Goal: Information Seeking & Learning: Learn about a topic

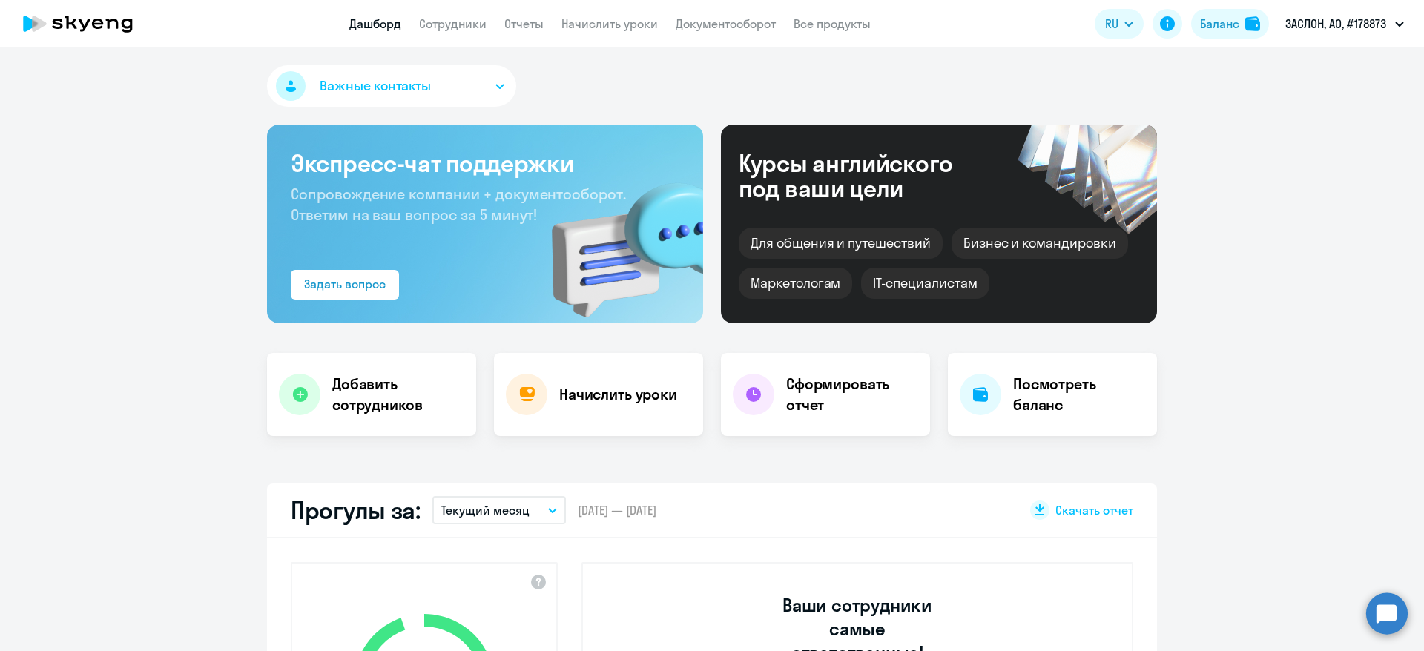
click at [479, 33] on app-header "Дашборд Сотрудники Отчеты Начислить уроки Документооборот Все продукты Дашборд …" at bounding box center [712, 23] width 1424 height 47
click at [472, 16] on link "Сотрудники" at bounding box center [452, 23] width 67 height 15
select select "30"
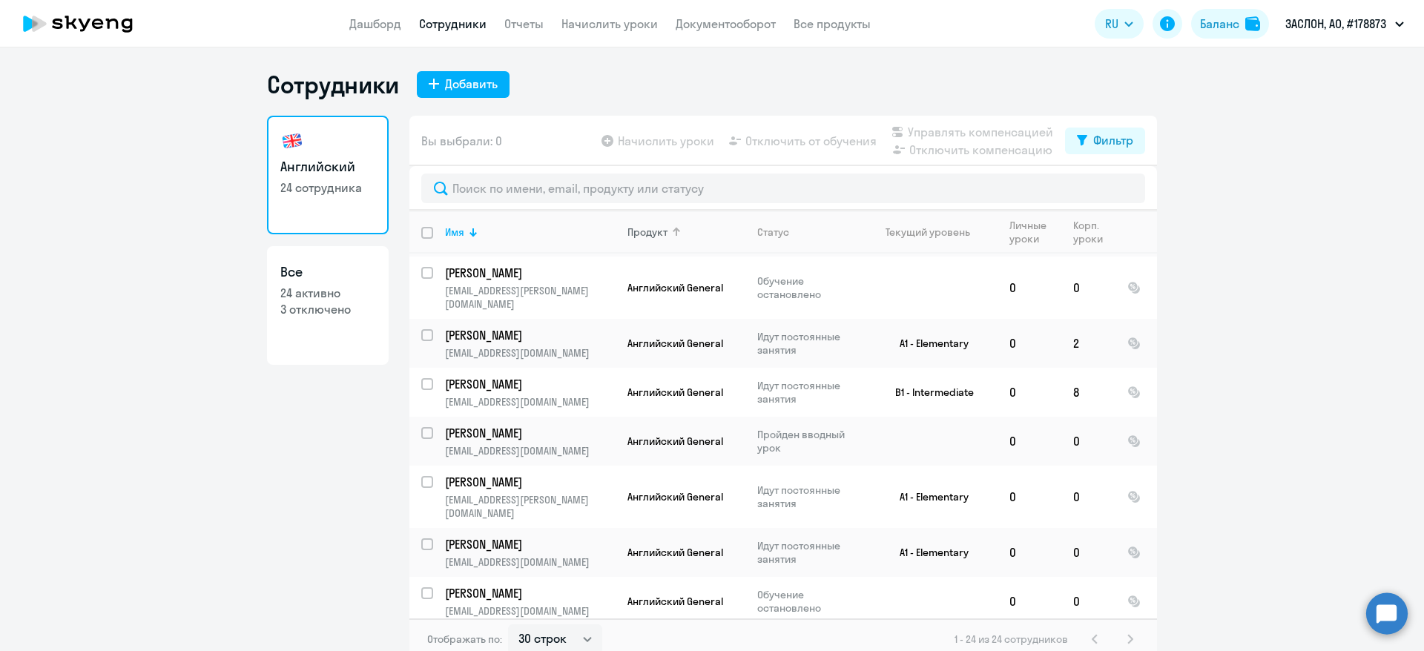
scroll to position [810, 0]
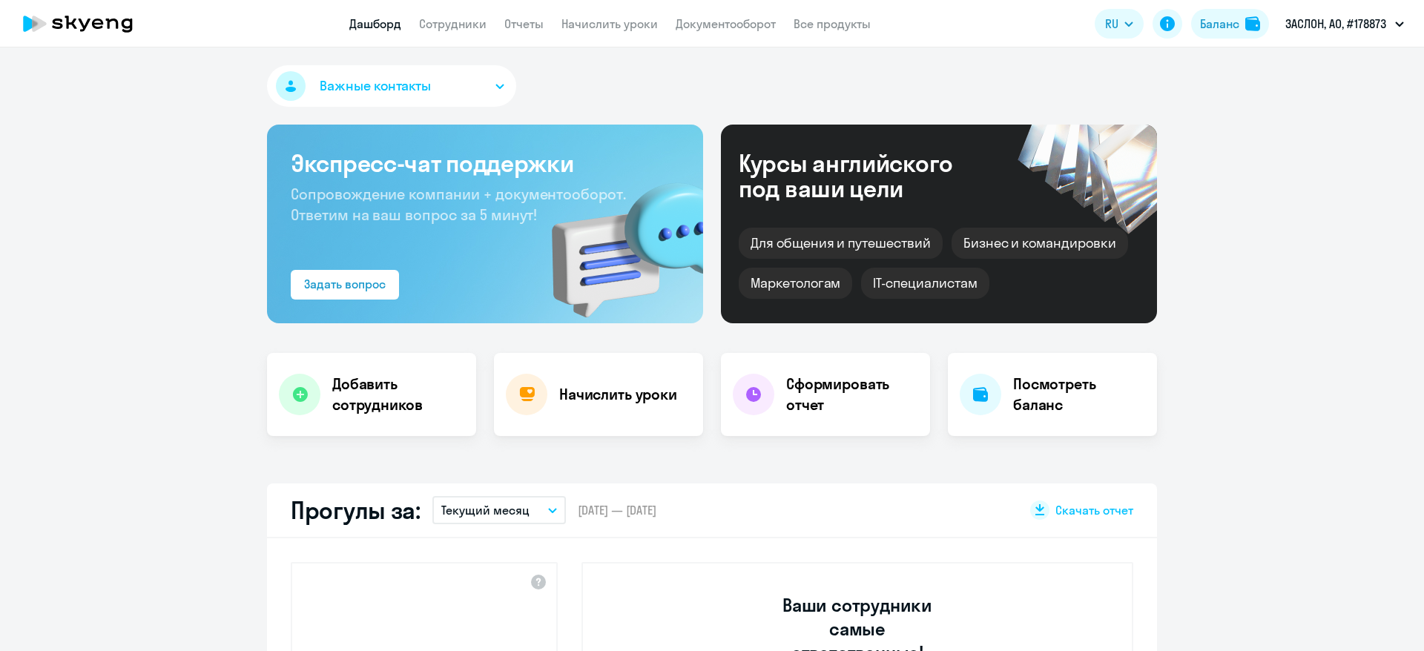
select select "30"
click at [452, 19] on link "Сотрудники" at bounding box center [452, 23] width 67 height 15
select select "30"
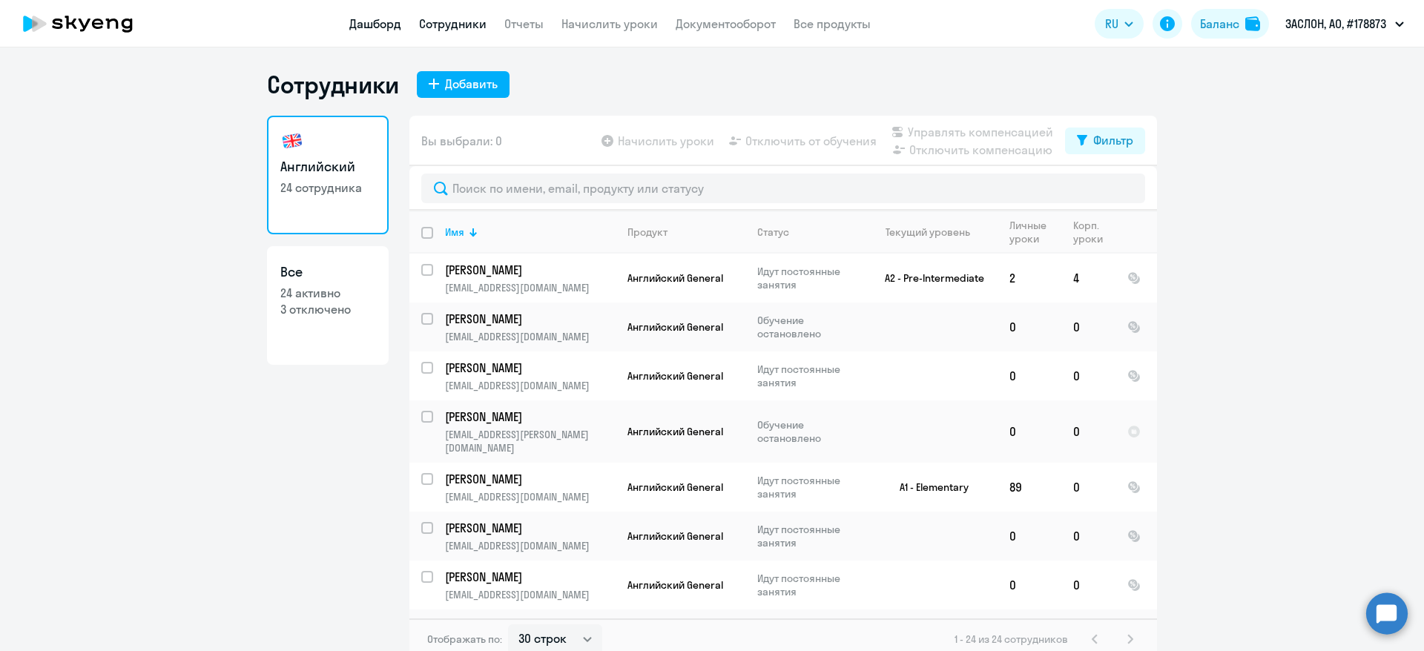
click at [397, 27] on link "Дашборд" at bounding box center [375, 23] width 52 height 15
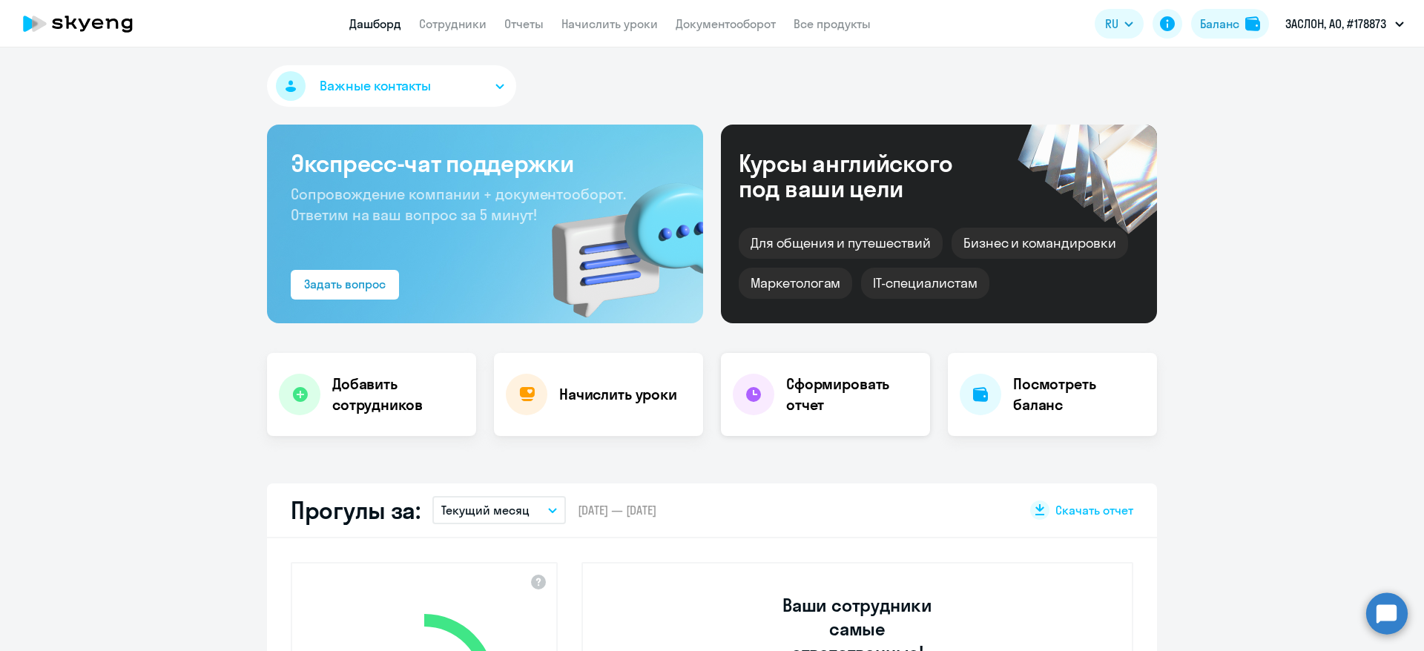
scroll to position [445, 0]
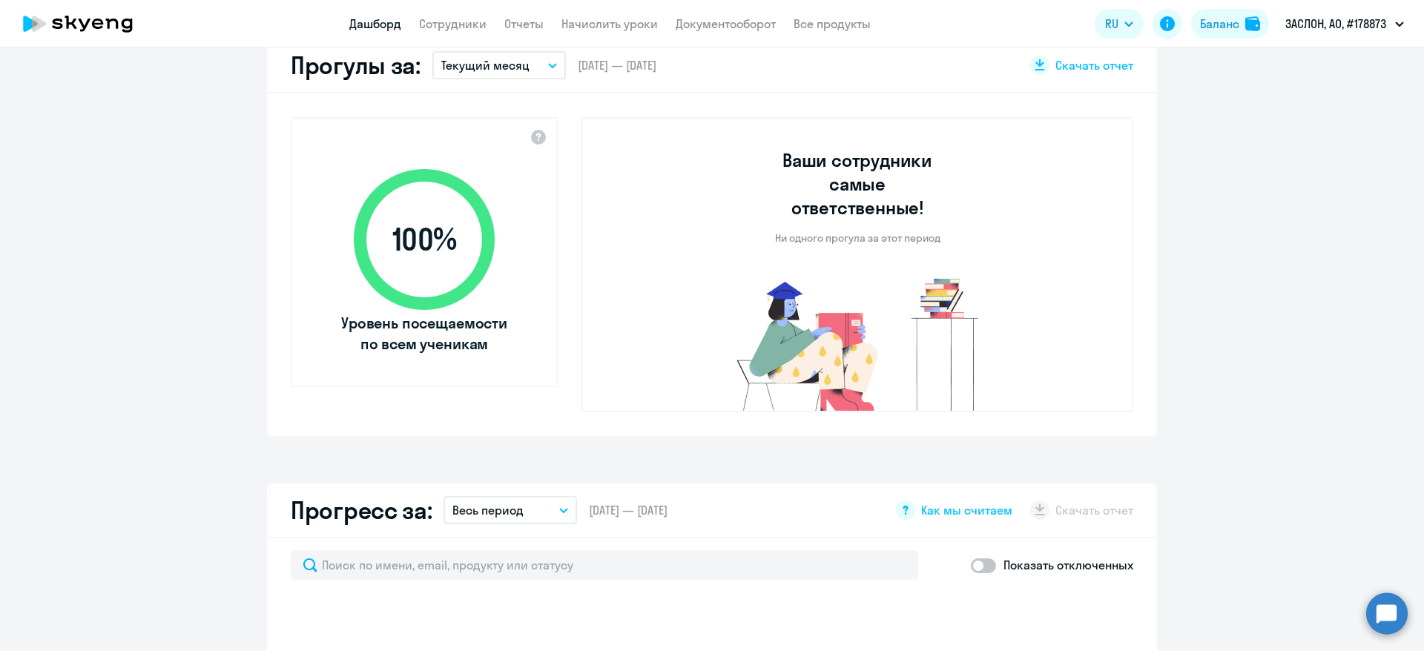
select select "30"
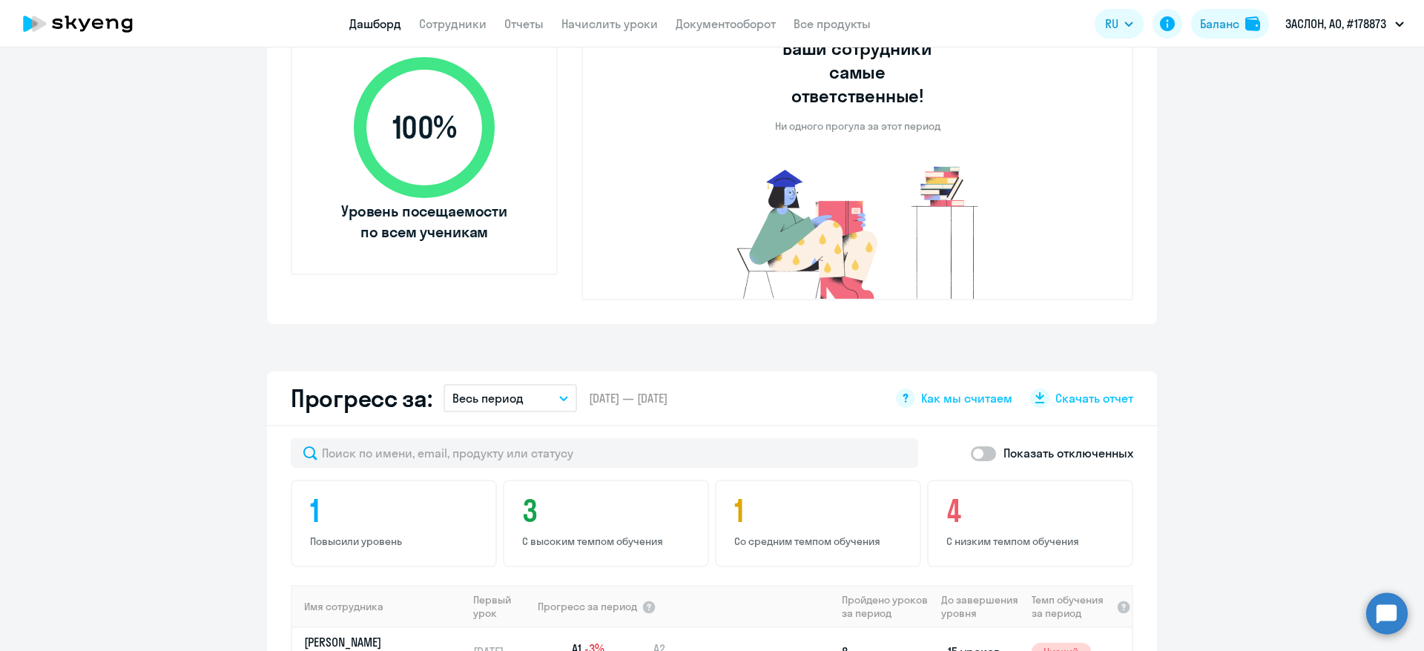
scroll to position [556, 0]
click at [503, 386] on button "Весь период" at bounding box center [509, 399] width 133 height 28
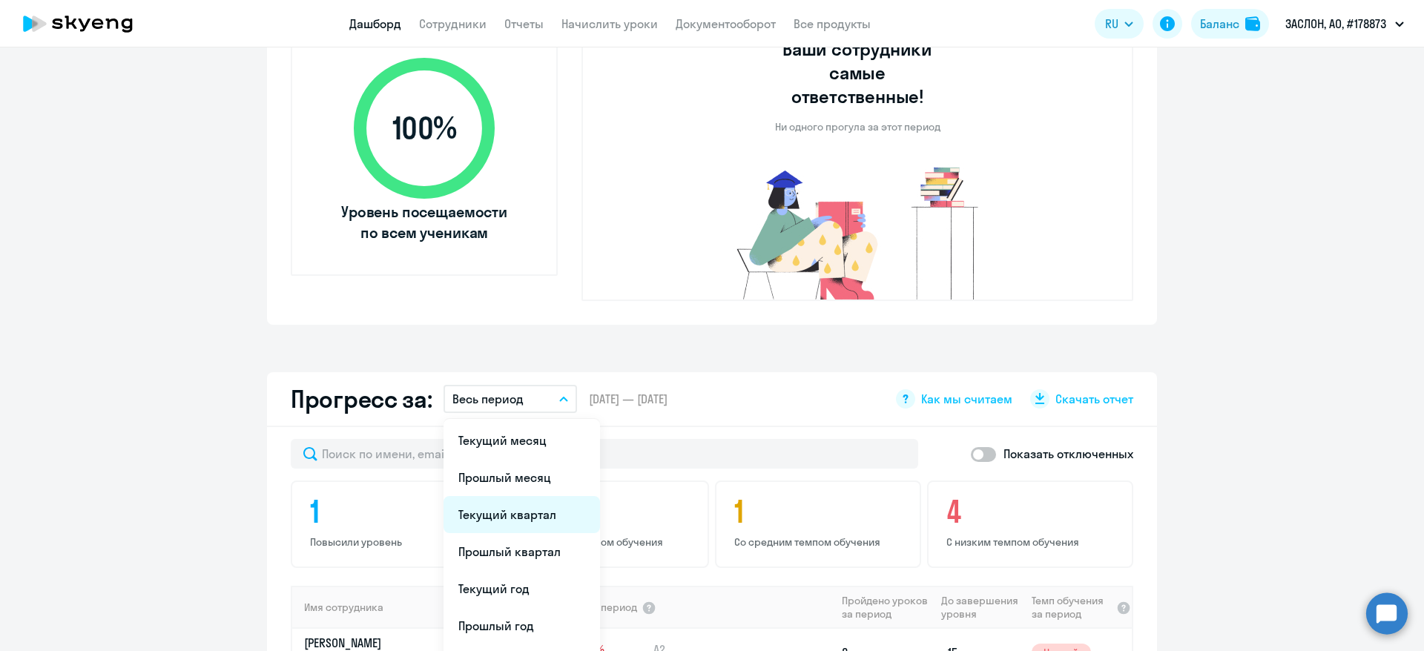
click at [502, 496] on li "Текущий квартал" at bounding box center [521, 514] width 156 height 37
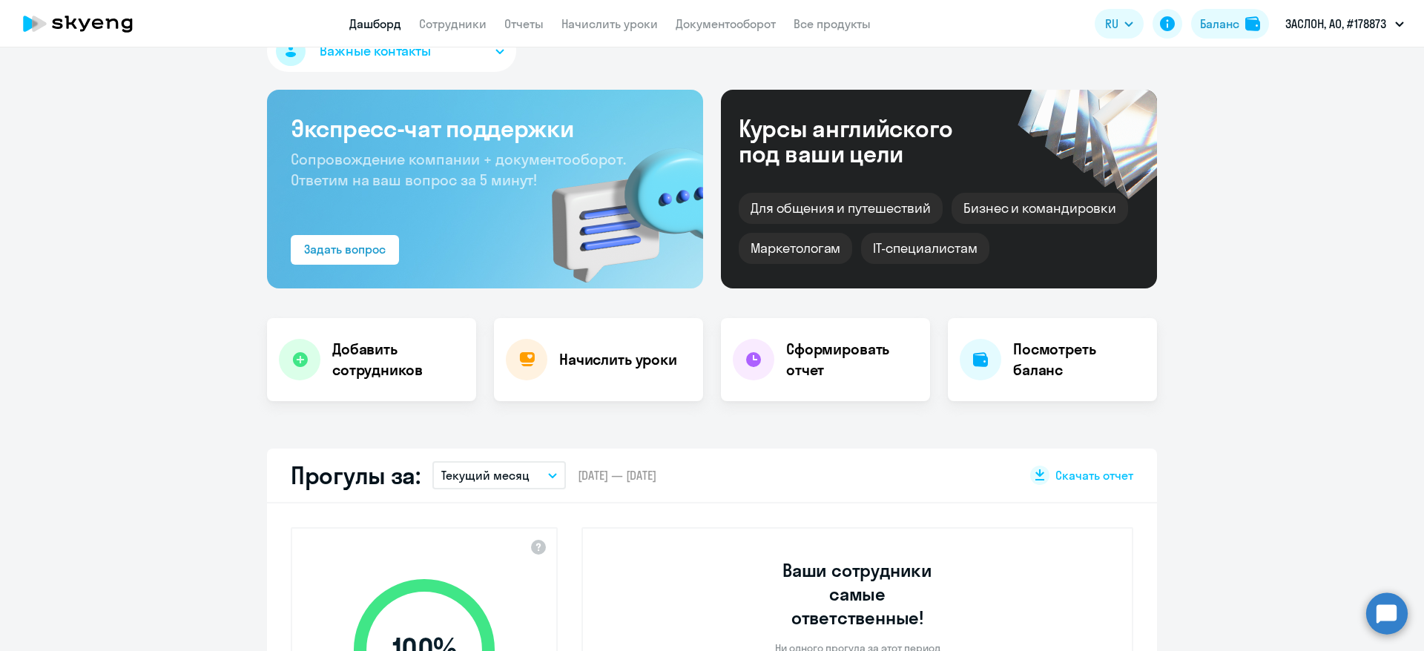
scroll to position [0, 0]
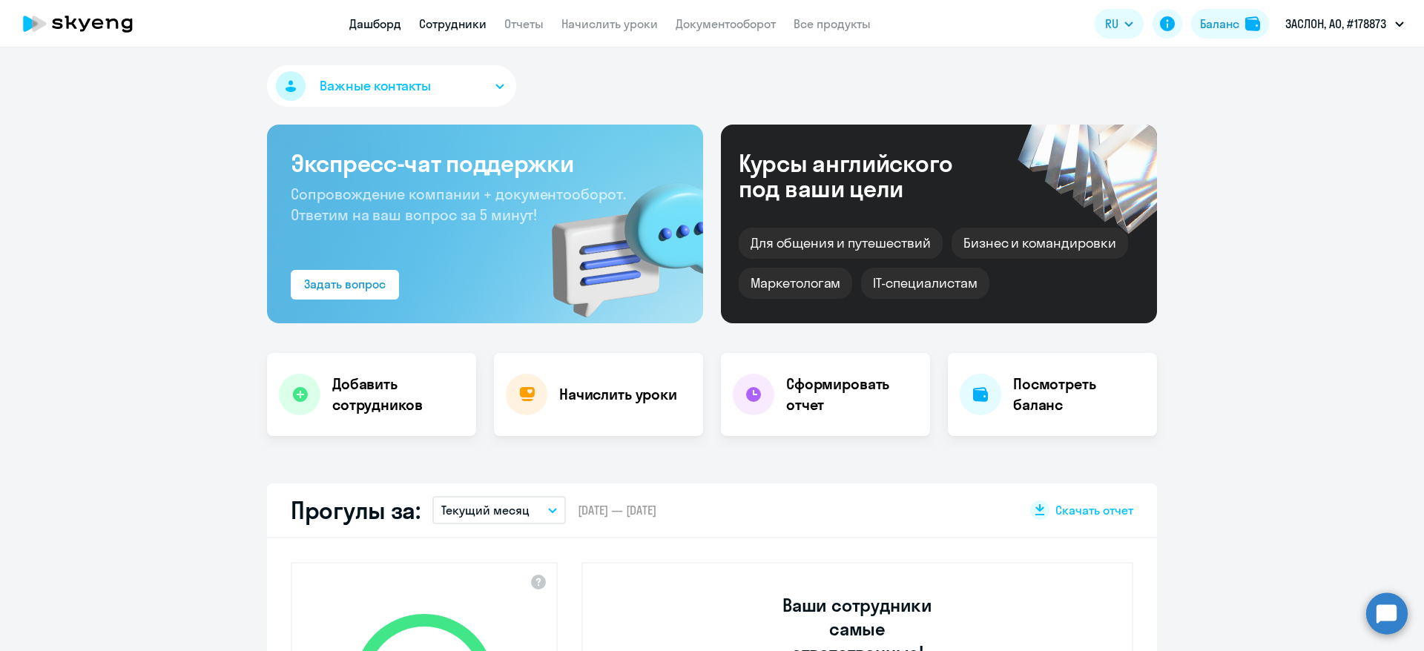
click at [452, 30] on link "Сотрудники" at bounding box center [452, 23] width 67 height 15
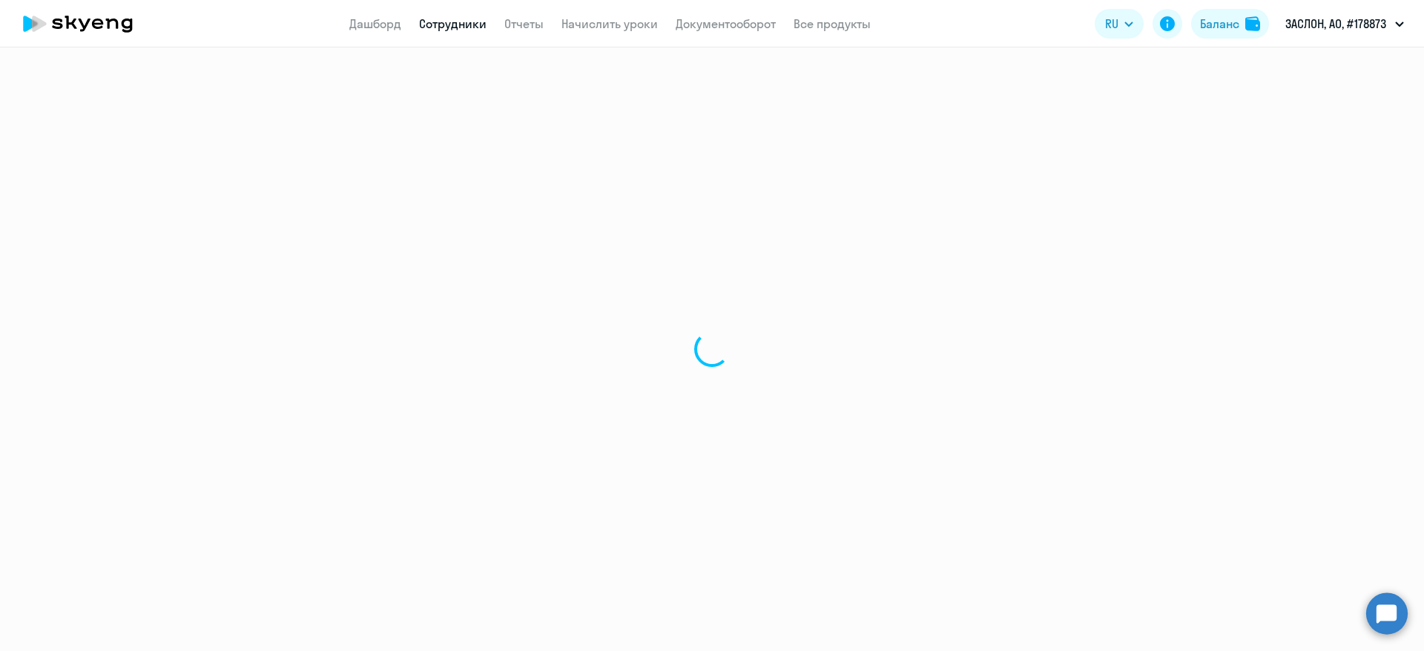
select select "30"
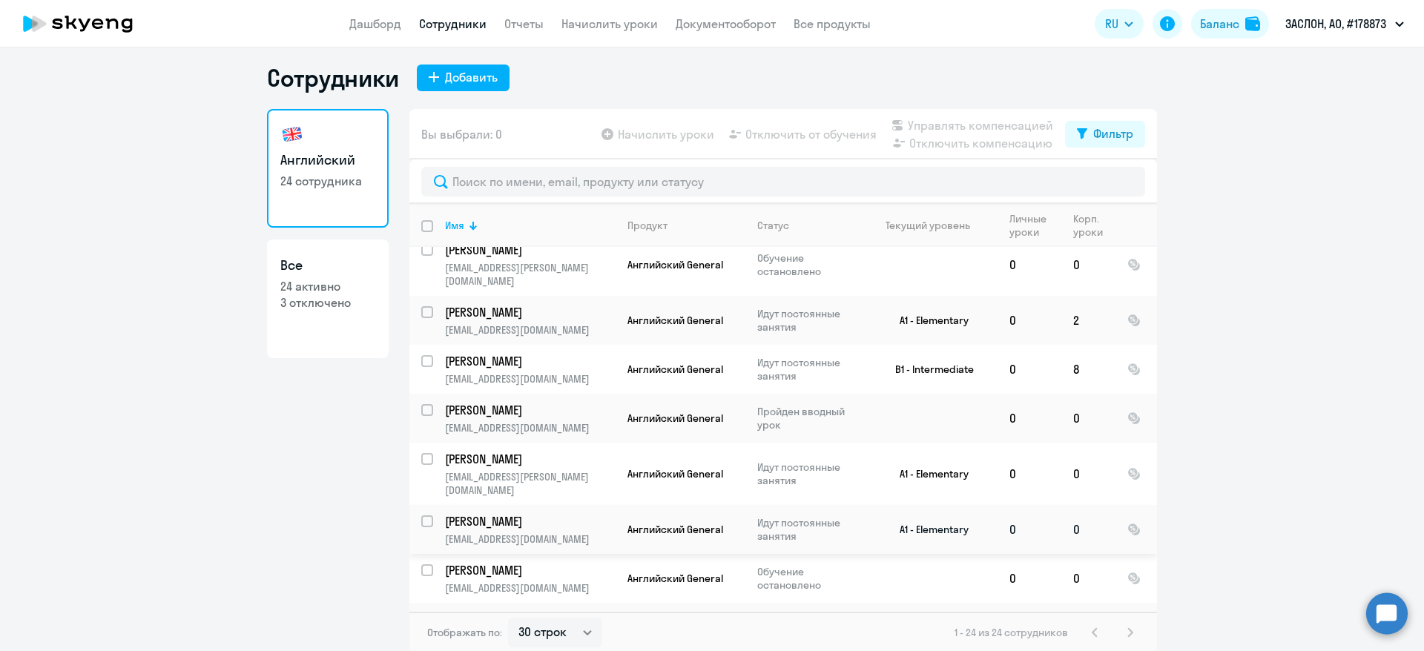
scroll to position [9, 0]
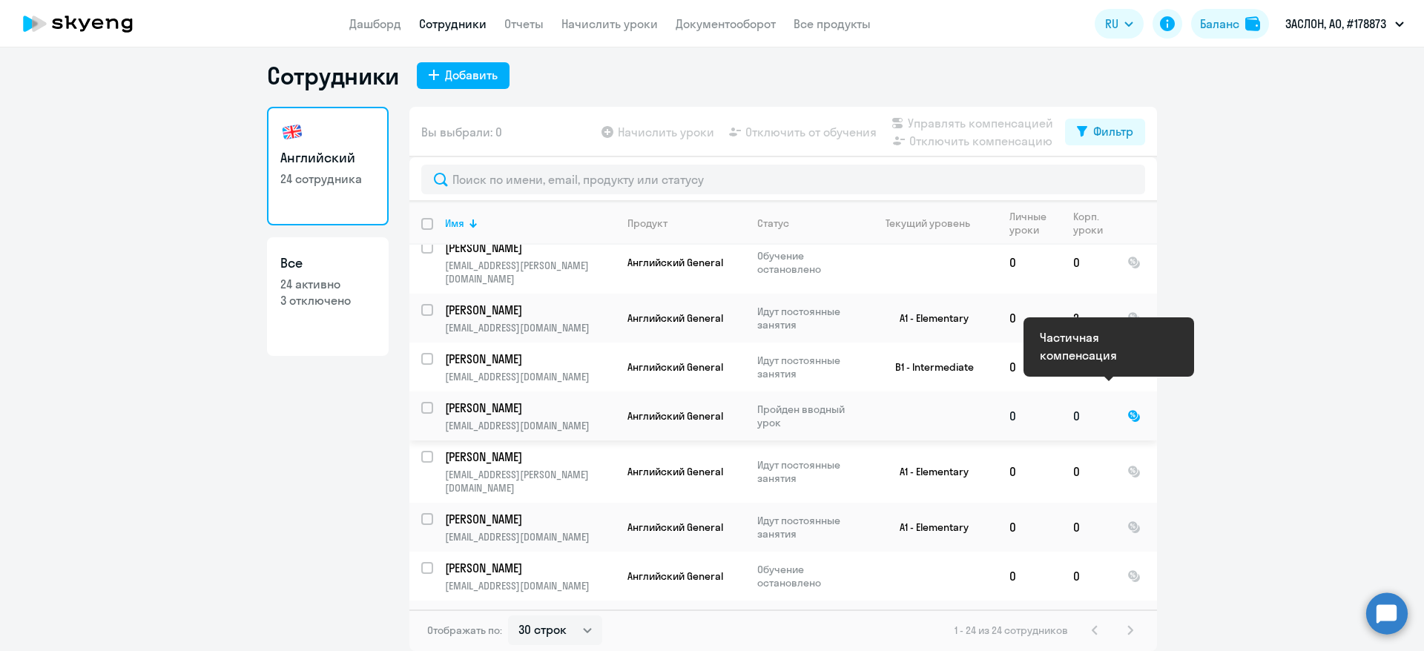
click at [1115, 391] on td at bounding box center [1136, 415] width 42 height 49
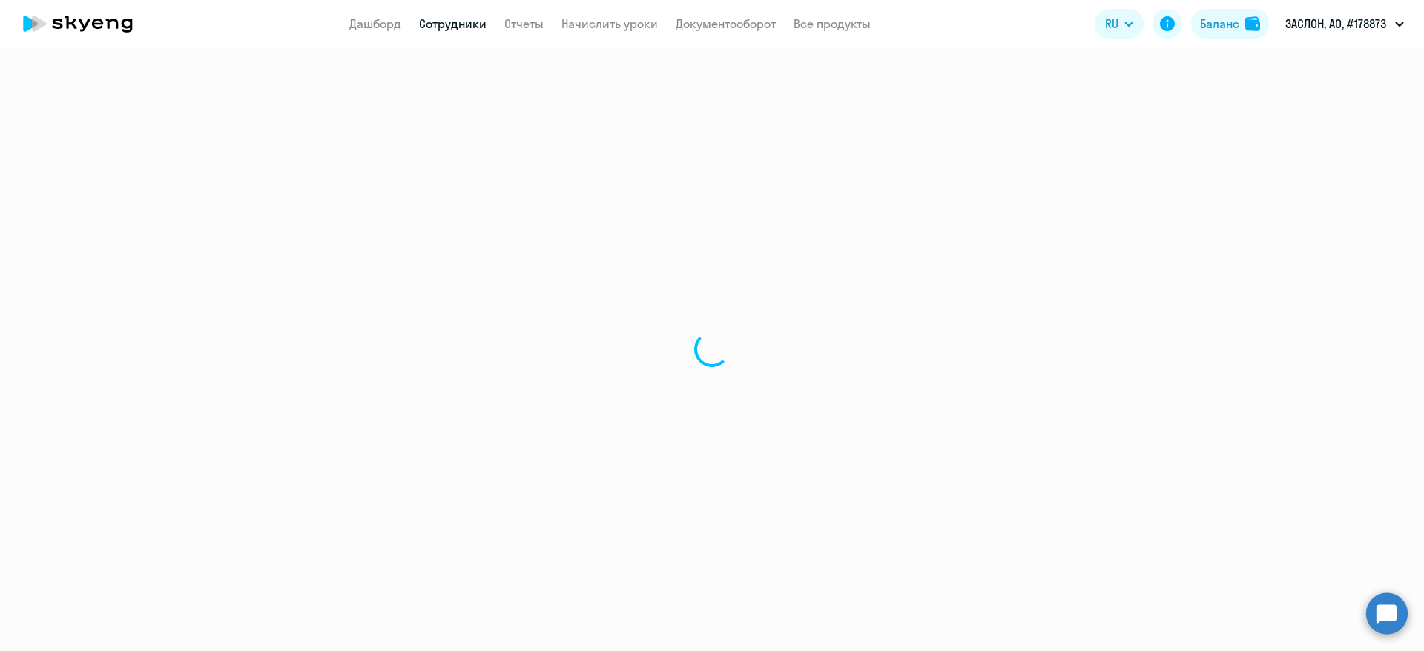
click at [1108, 391] on div at bounding box center [712, 349] width 1424 height 604
select select "english"
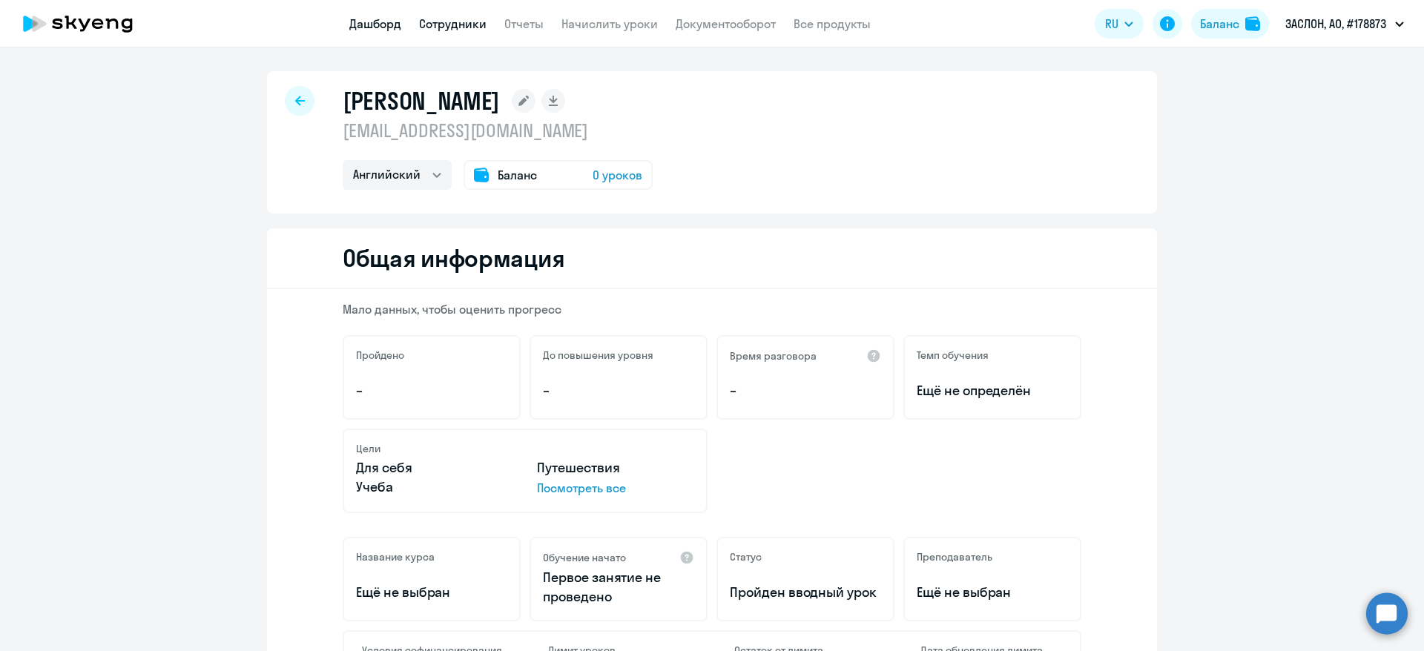
click at [375, 22] on link "Дашборд" at bounding box center [375, 23] width 52 height 15
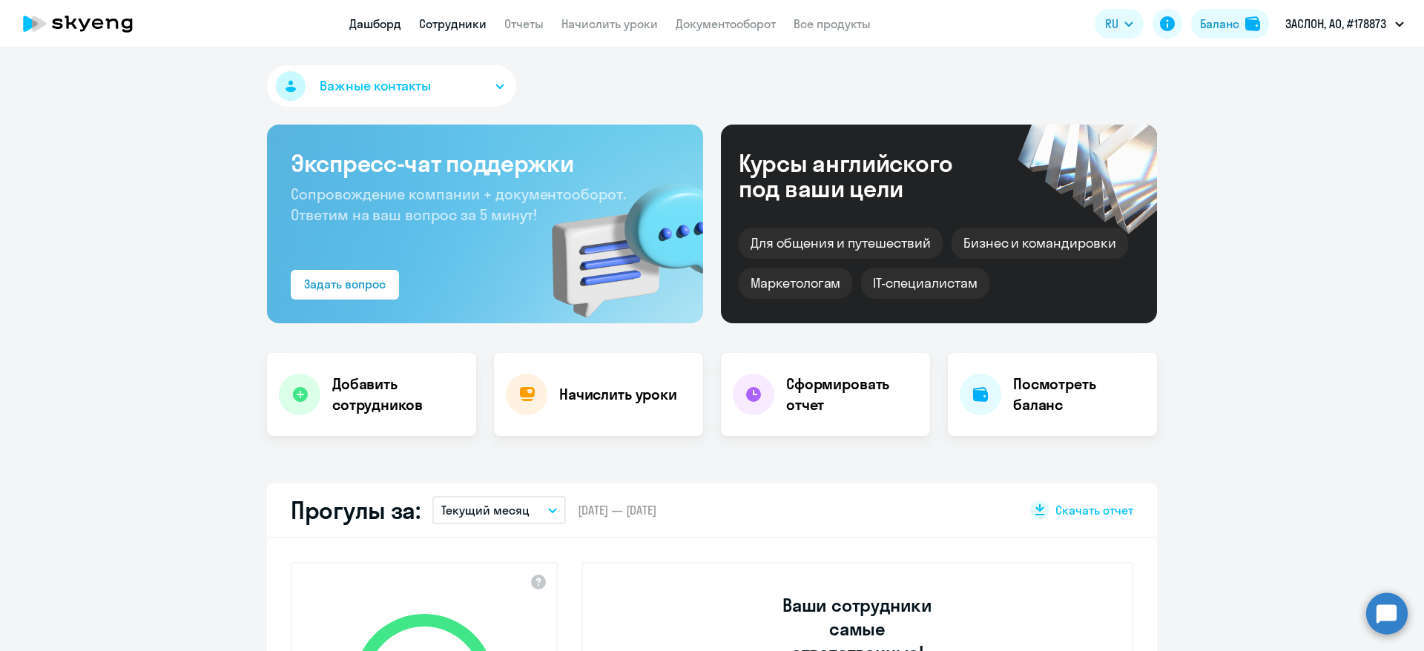
select select "30"
click at [464, 28] on link "Сотрудники" at bounding box center [452, 23] width 67 height 15
select select "30"
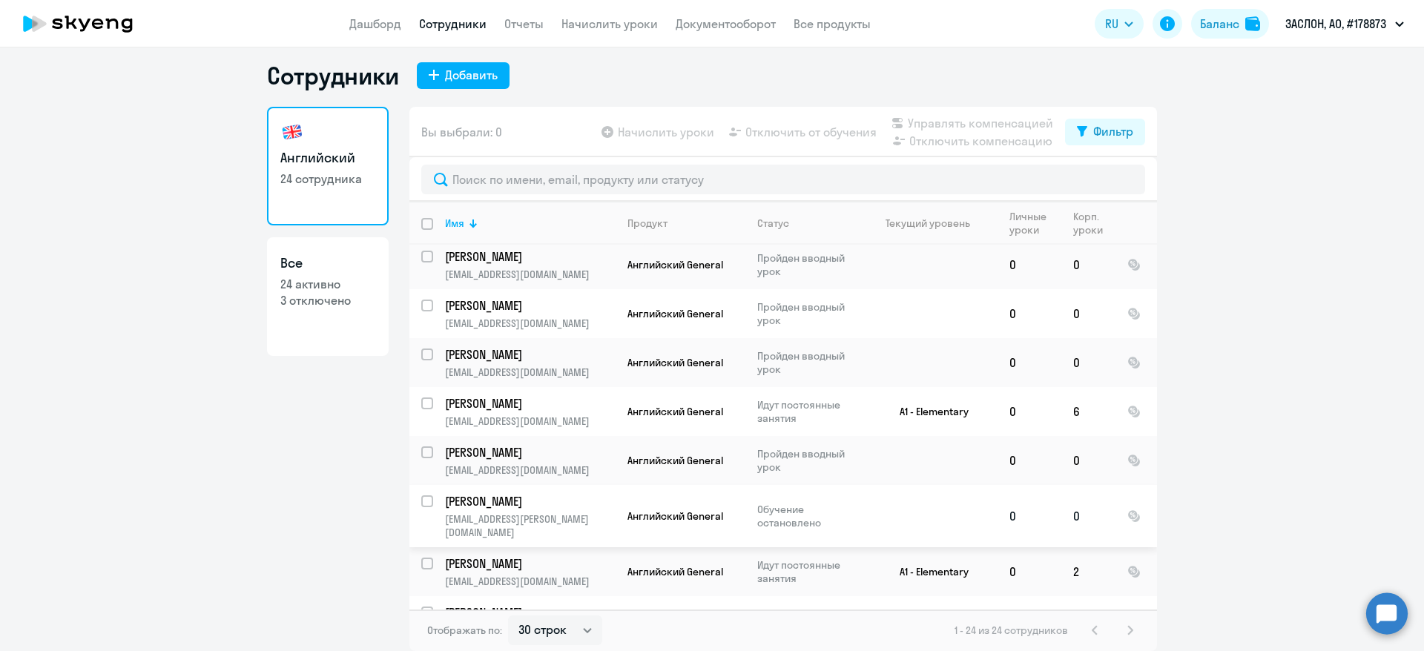
scroll to position [810, 0]
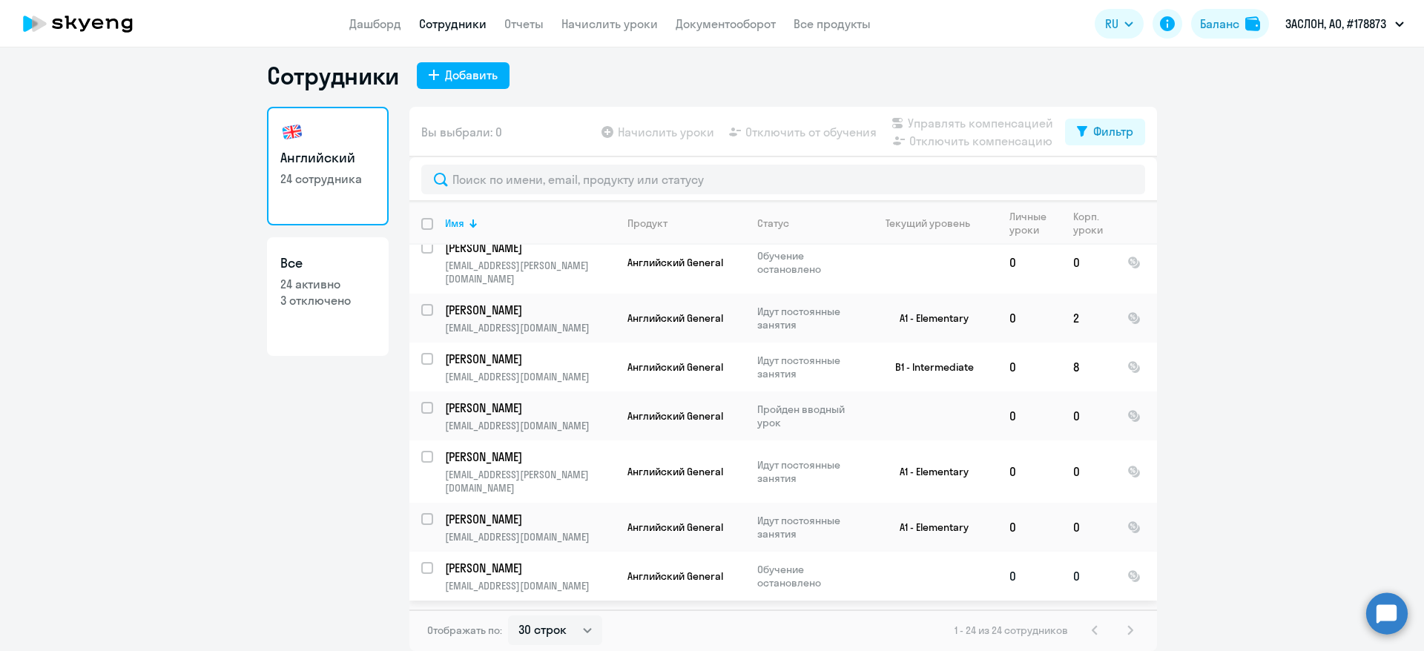
drag, startPoint x: 793, startPoint y: 540, endPoint x: 818, endPoint y: 541, distance: 24.5
click at [818, 552] on td "Обучение остановлено" at bounding box center [802, 576] width 114 height 49
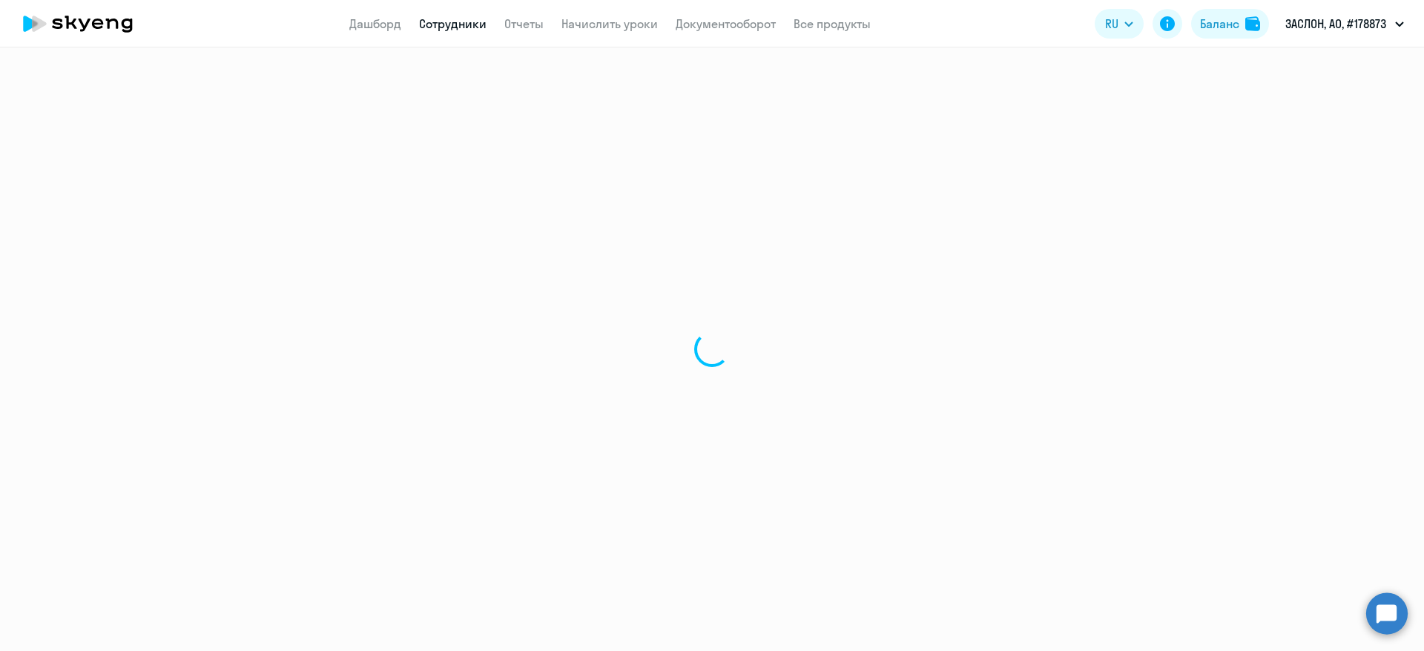
select select "english"
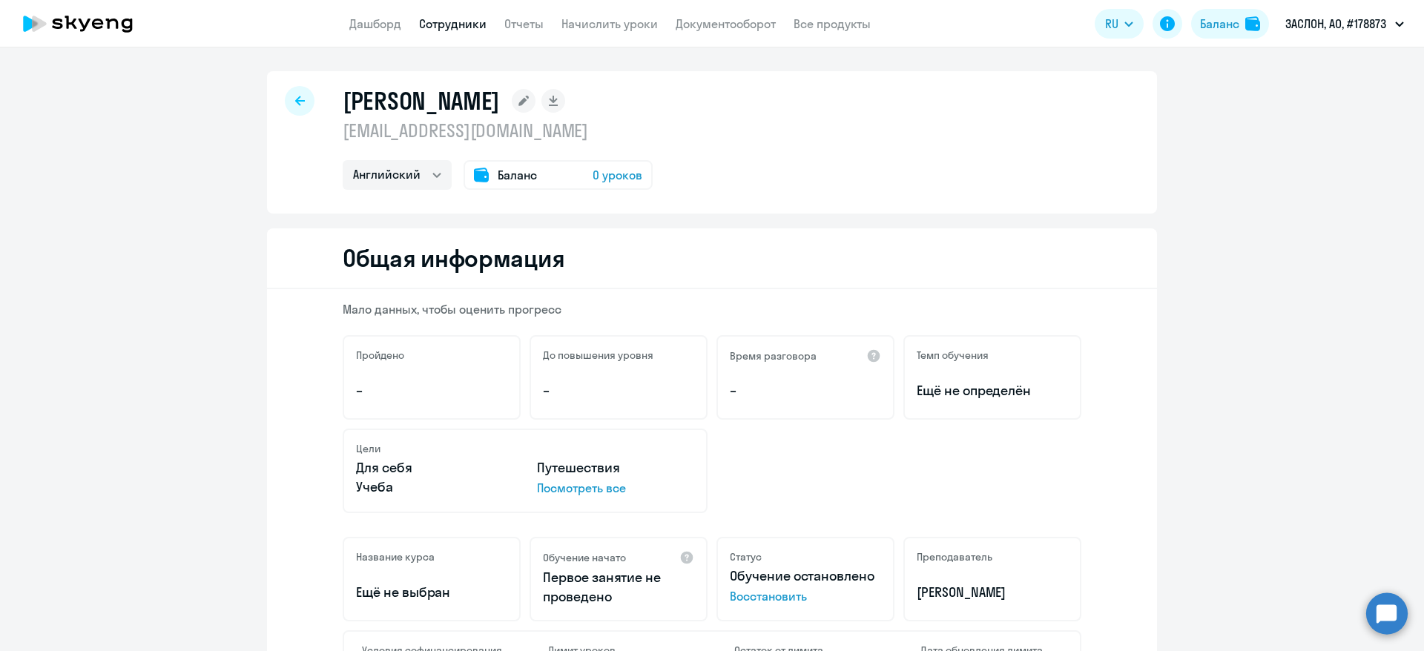
click at [297, 97] on div at bounding box center [300, 101] width 30 height 30
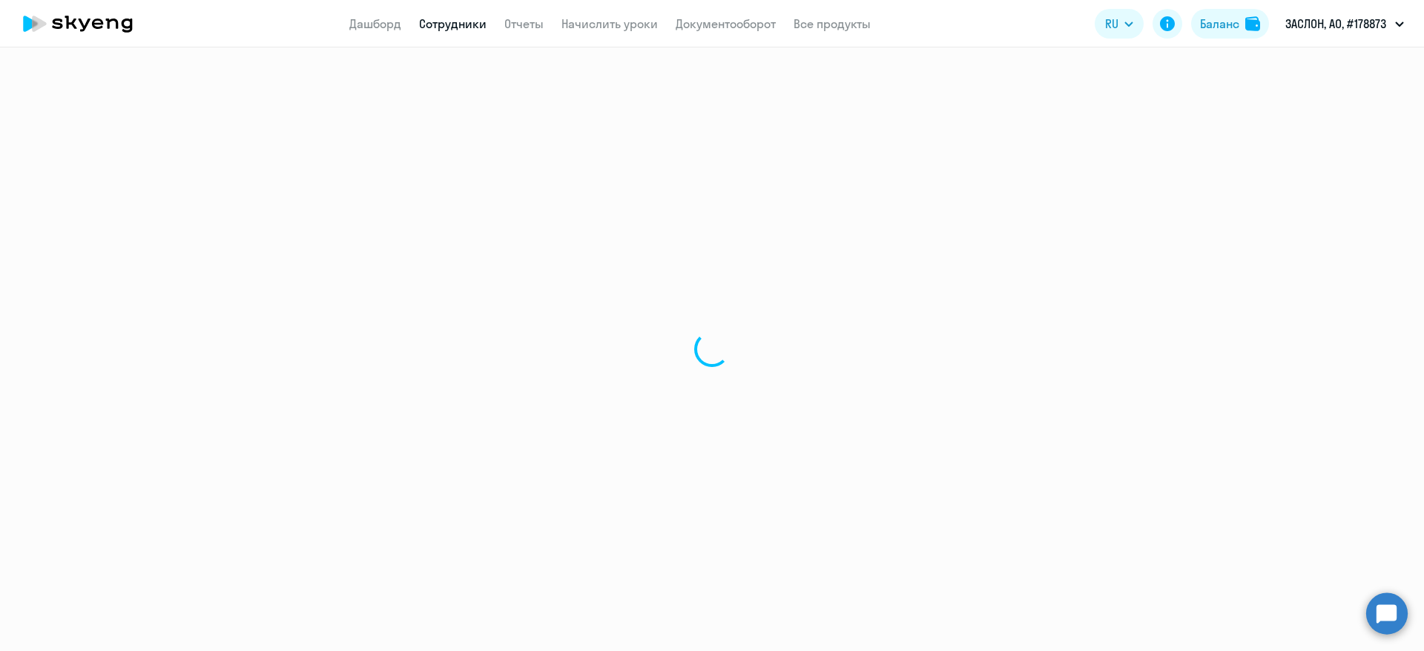
select select "30"
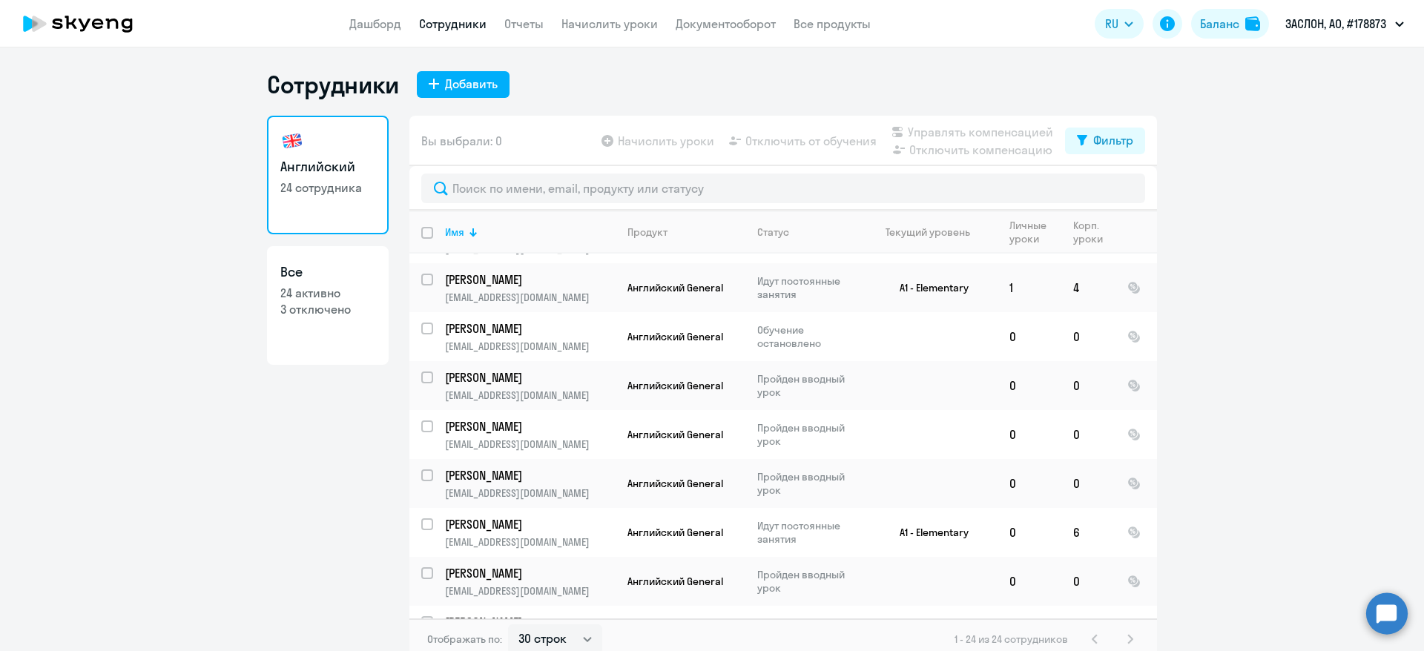
scroll to position [445, 0]
